Goal: Information Seeking & Learning: Learn about a topic

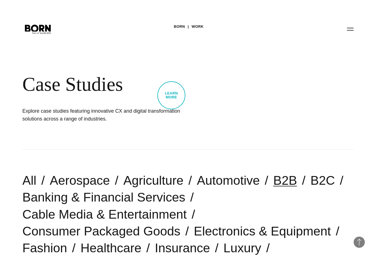
scroll to position [373, 0]
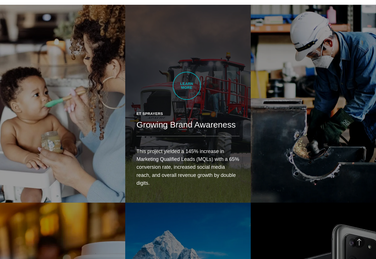
click at [187, 86] on link "ET Sprayers Growing Brand Awareness This project yielded a 145% increase in Mar…" at bounding box center [187, 104] width 125 height 198
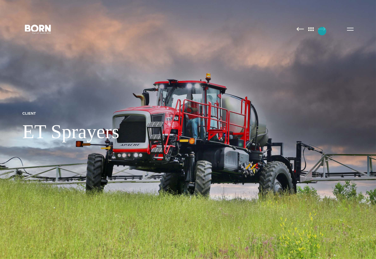
click at [322, 31] on img at bounding box center [322, 29] width 8 height 4
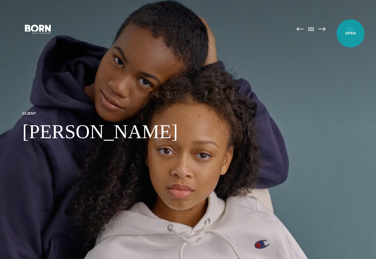
click at [352, 31] on button "Primary Menu" at bounding box center [350, 29] width 13 height 12
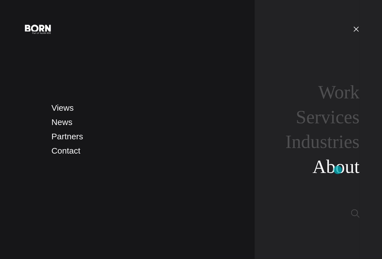
click at [338, 170] on link "About" at bounding box center [336, 166] width 47 height 21
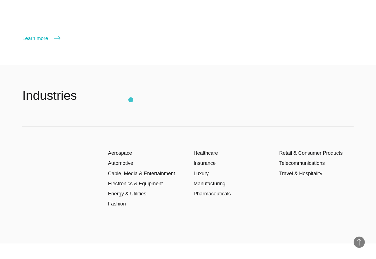
scroll to position [970, 0]
click at [207, 184] on link "Manufacturing" at bounding box center [210, 183] width 32 height 6
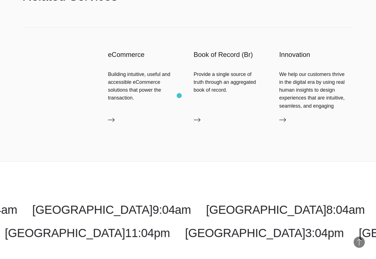
scroll to position [1306, 0]
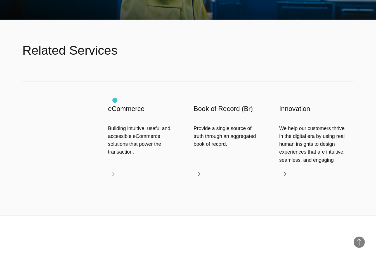
click at [115, 104] on div "eCommerce Building intuitive, useful and accessible eCommerce solutions that po…" at bounding box center [145, 143] width 74 height 78
click at [133, 104] on div "eCommerce Building intuitive, useful and accessible eCommerce solutions that po…" at bounding box center [145, 143] width 74 height 78
click at [114, 170] on icon at bounding box center [111, 173] width 7 height 7
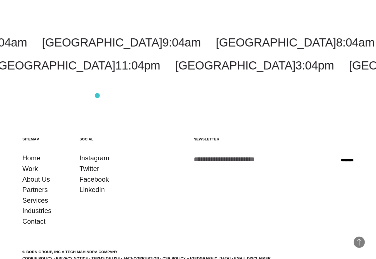
scroll to position [843, 0]
